Goal: Task Accomplishment & Management: Manage account settings

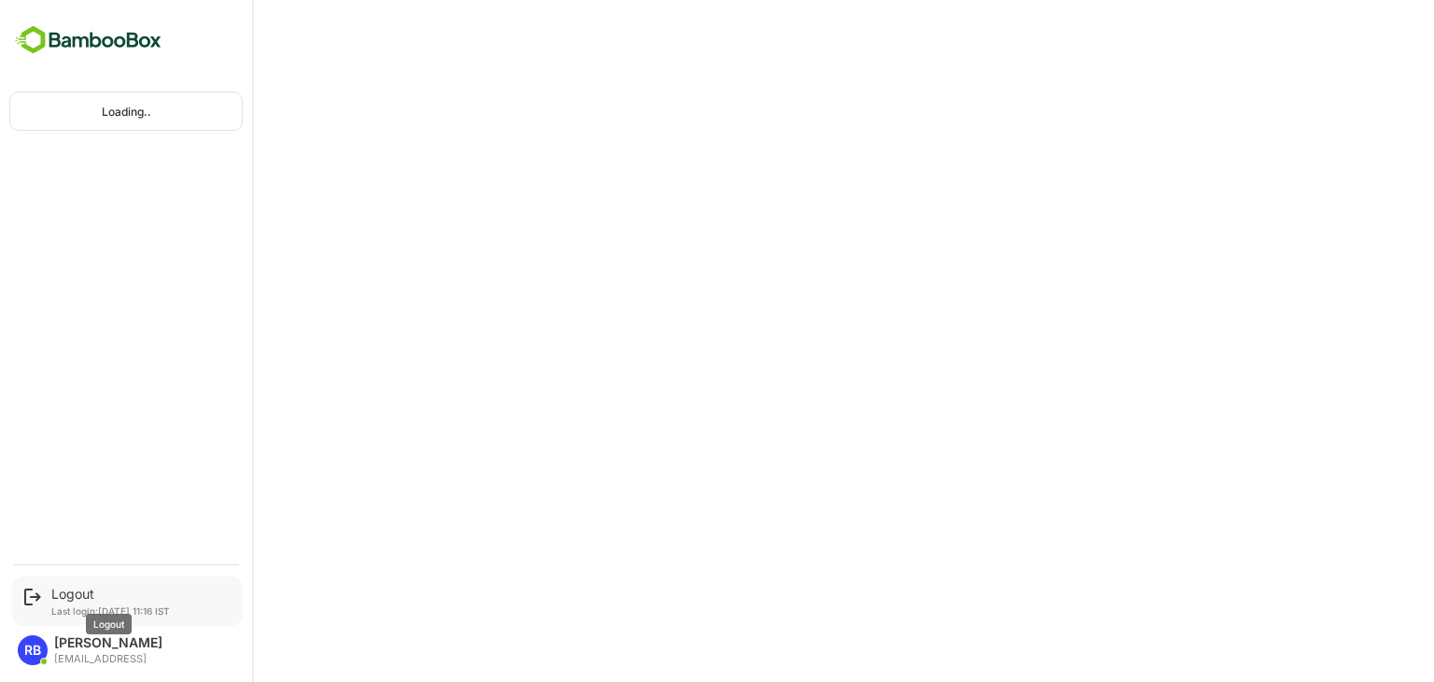
click at [64, 591] on div "Logout" at bounding box center [110, 594] width 119 height 16
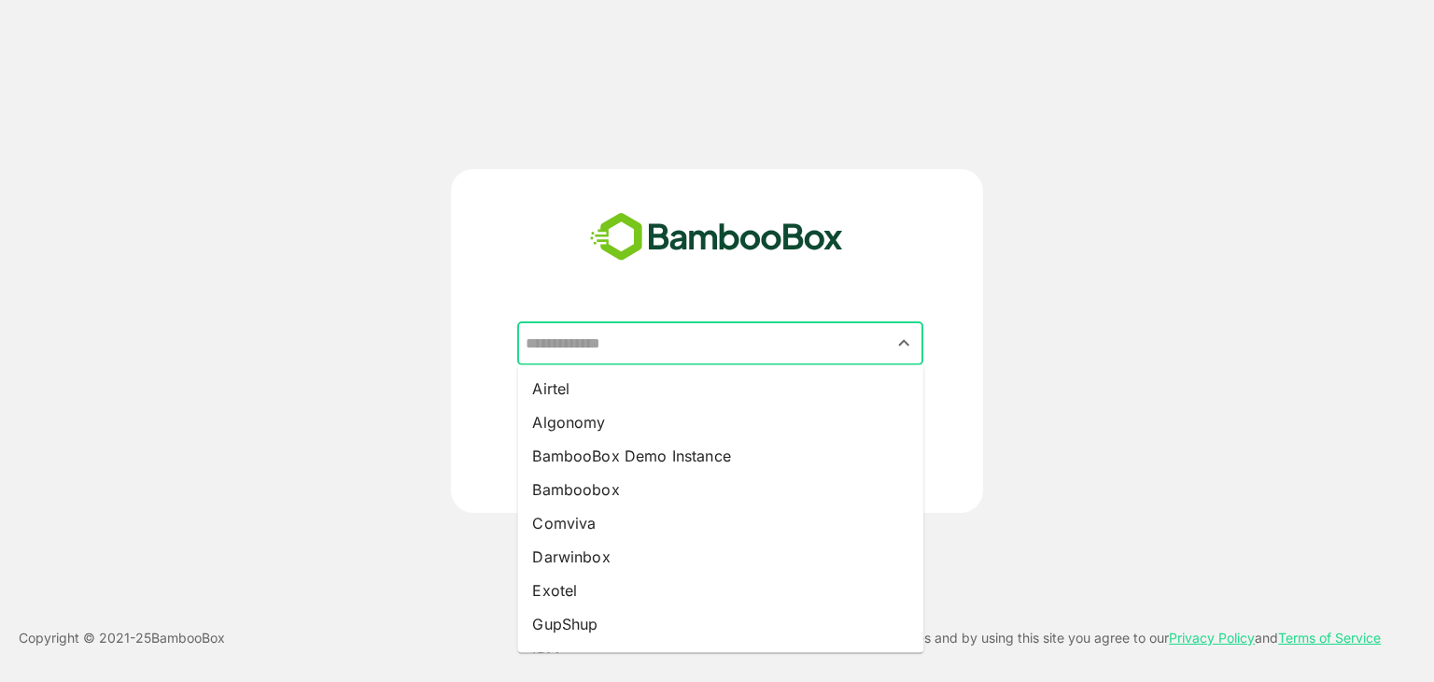
click at [710, 341] on input "text" at bounding box center [720, 343] width 399 height 35
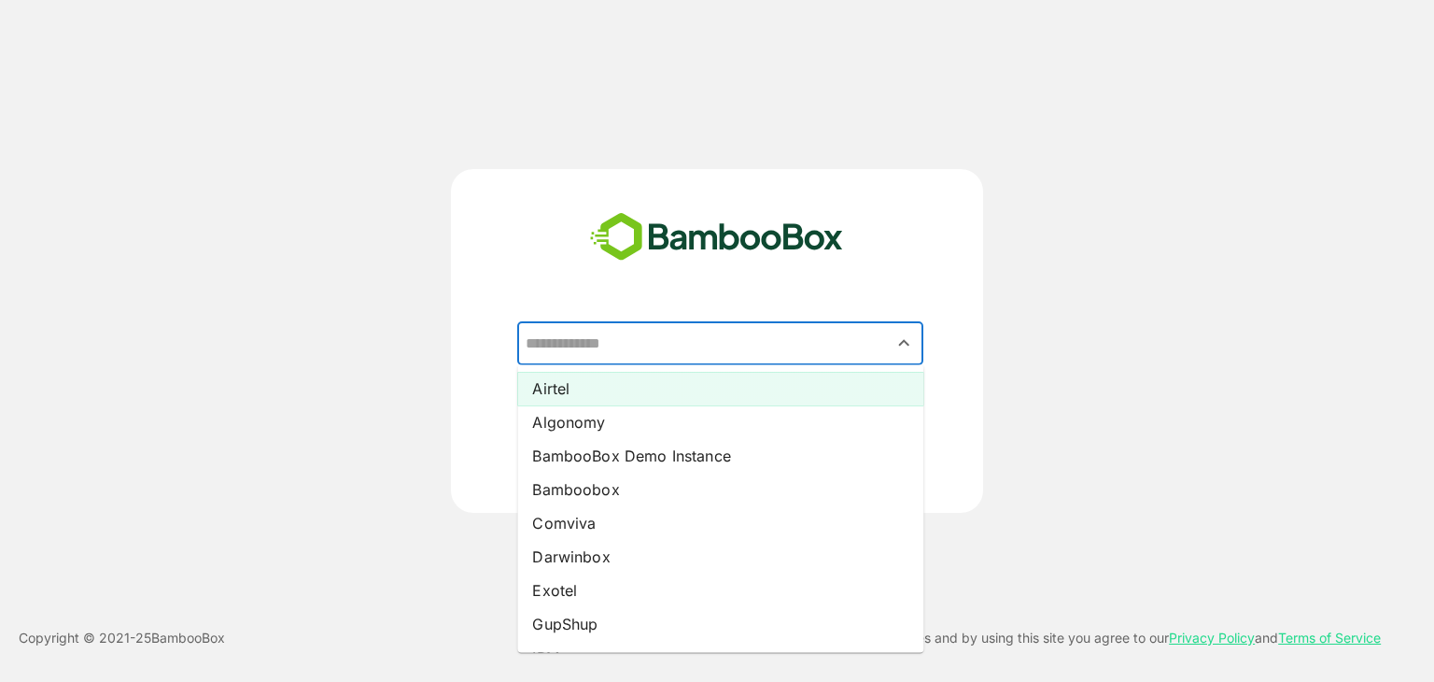
click at [698, 380] on li "Airtel" at bounding box center [720, 389] width 406 height 34
type input "******"
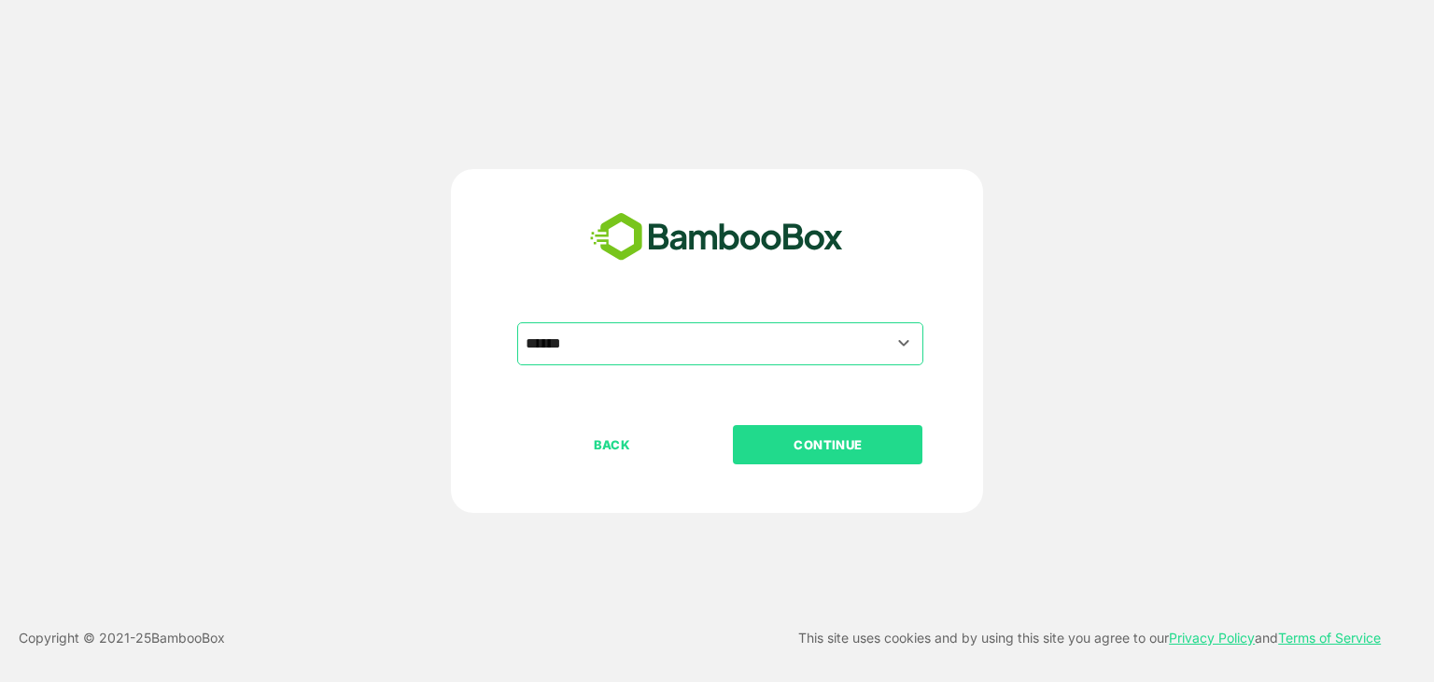
click at [814, 434] on p "CONTINUE" at bounding box center [828, 444] width 187 height 21
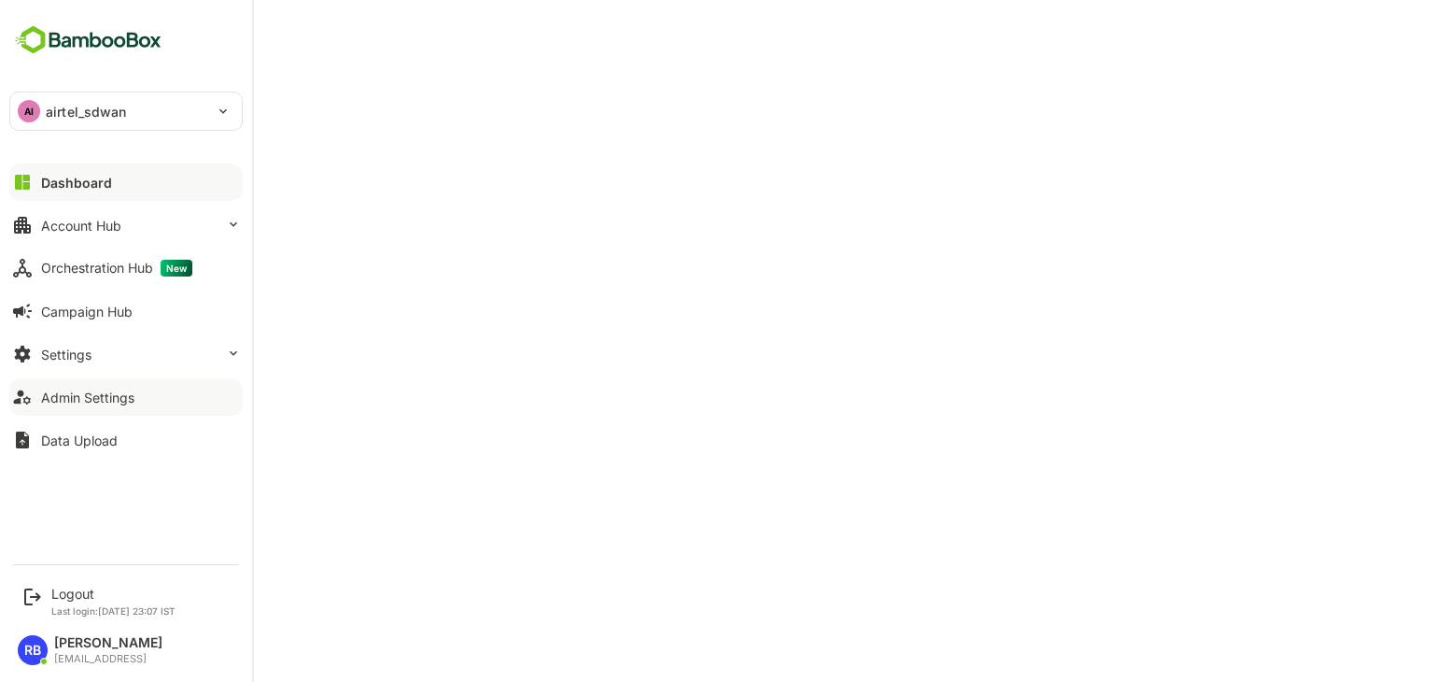
click at [78, 403] on div "Admin Settings" at bounding box center [87, 397] width 93 height 16
